Goal: Use online tool/utility

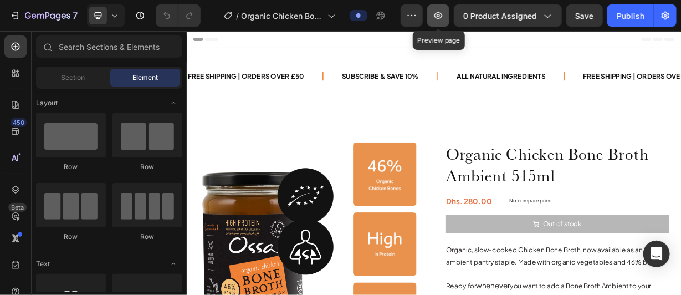
click at [441, 16] on icon "button" at bounding box center [438, 15] width 11 height 11
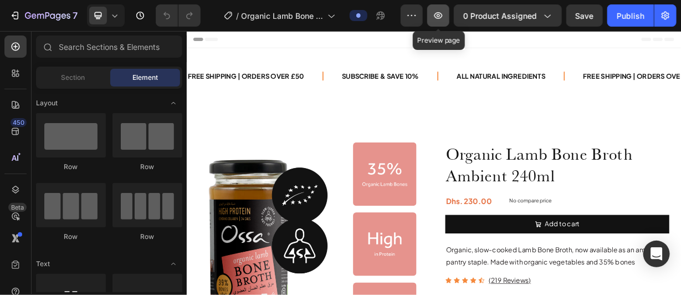
click at [439, 13] on icon "button" at bounding box center [438, 15] width 8 height 7
click at [437, 17] on icon "button" at bounding box center [438, 15] width 8 height 7
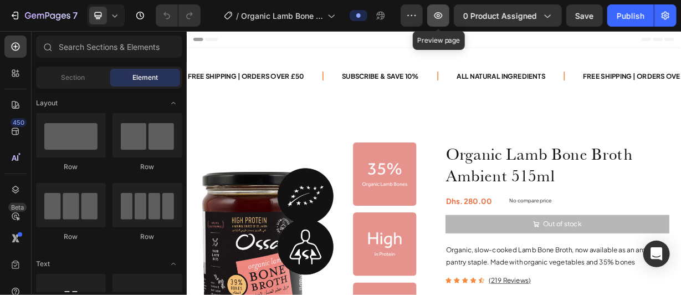
click at [439, 16] on icon "button" at bounding box center [438, 15] width 11 height 11
radio input "false"
